Goal: Navigation & Orientation: Find specific page/section

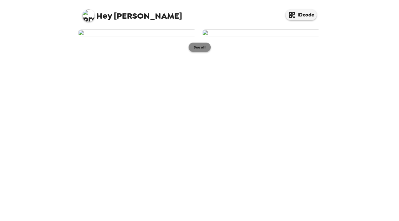
click at [199, 52] on button "See all" at bounding box center [199, 47] width 22 height 9
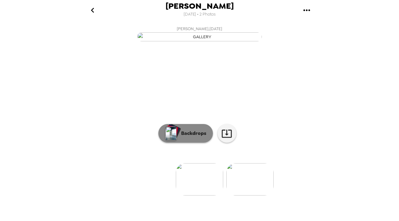
click at [184, 143] on button "Backdrops" at bounding box center [185, 133] width 55 height 19
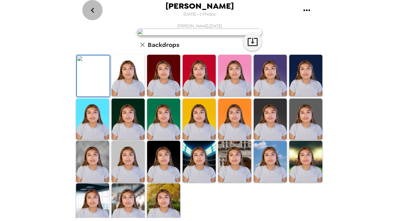
click at [93, 11] on icon "go back" at bounding box center [93, 10] width 10 height 10
